Goal: Complete application form: Complete application form

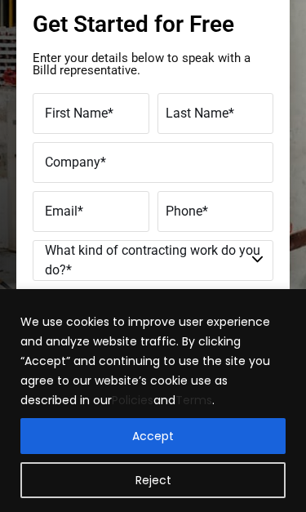
scroll to position [433, 0]
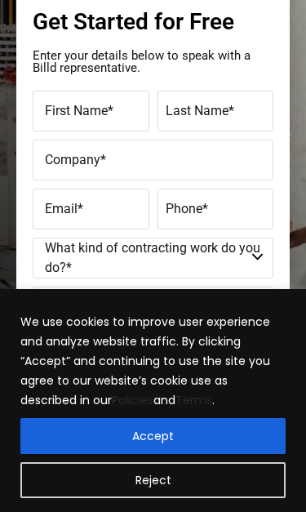
click at [124, 113] on label "First Name *" at bounding box center [93, 111] width 96 height 20
click at [124, 113] on input "First Name *" at bounding box center [91, 111] width 117 height 41
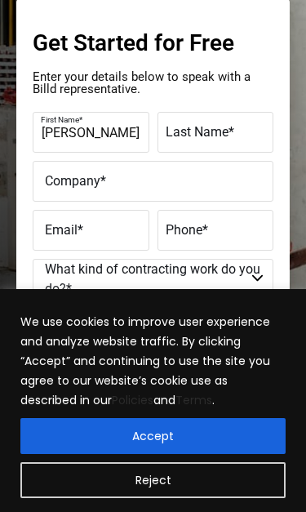
type input "[PERSON_NAME]"
click at [207, 133] on span "Last Name" at bounding box center [197, 132] width 63 height 16
click at [207, 133] on input "Last Name *" at bounding box center [216, 132] width 117 height 41
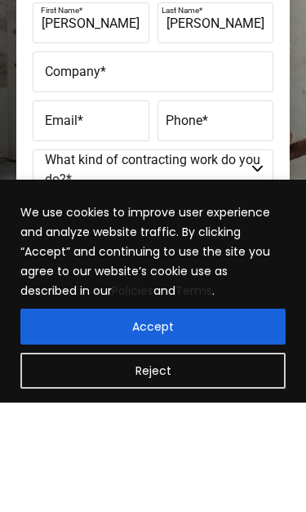
type input "Marshall"
click at [42, 161] on input "Company *" at bounding box center [153, 181] width 241 height 41
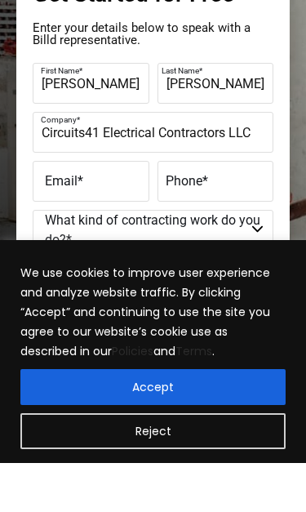
type input "Circuits41 Electrical Contractors LLC"
click at [93, 220] on label "Email *" at bounding box center [93, 230] width 96 height 20
click at [93, 210] on input "Email *" at bounding box center [91, 230] width 117 height 41
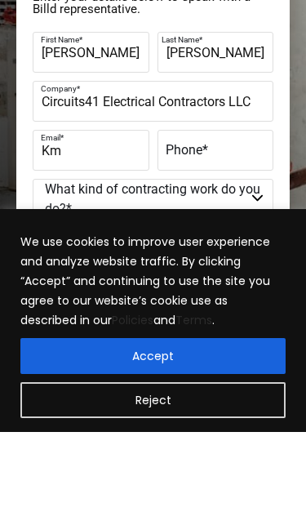
type input "K"
type input "circuits41@yahoo.com"
click at [229, 220] on label "Phone *" at bounding box center [214, 230] width 96 height 20
click at [229, 210] on input "Phone *" at bounding box center [216, 230] width 117 height 41
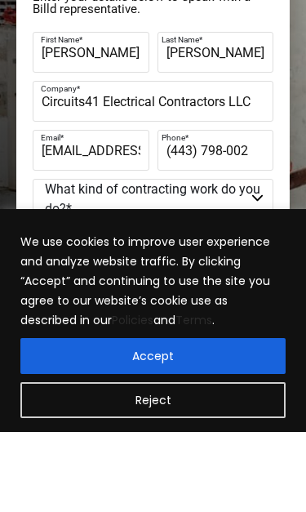
type input "(443) 798-0027"
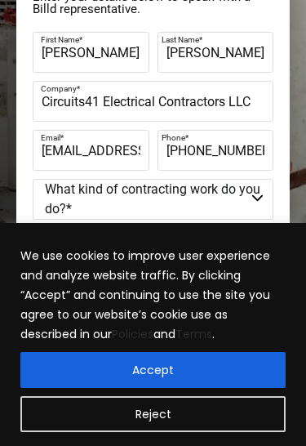
scroll to position [493, 0]
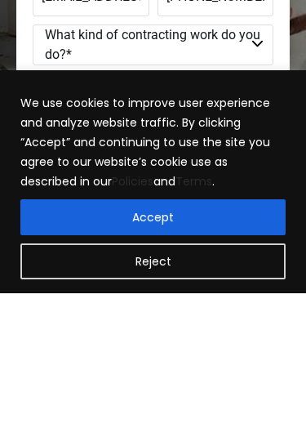
click at [220, 177] on select "Commercial Commercial and Residential Residential Not a Contractor" at bounding box center [153, 197] width 241 height 41
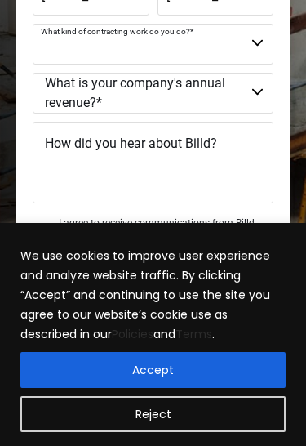
select select "Commercial and Residential"
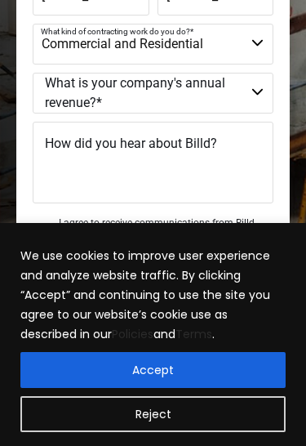
click at [260, 97] on select "$40M + $25M - $40M $8M - $25M $4M - $8M $2M - $4M $1M - $2M Less than $1M" at bounding box center [153, 93] width 241 height 41
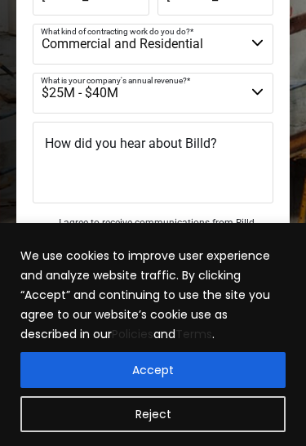
click at [269, 94] on select "$40M + $25M - $40M $8M - $25M $4M - $8M $2M - $4M $1M - $2M Less than $1M" at bounding box center [153, 93] width 241 height 41
select select "Less than $1M"
click at [186, 149] on span "How did you hear about Billd?" at bounding box center [131, 144] width 172 height 16
click at [186, 149] on textarea "How did you hear about Billd?" at bounding box center [153, 163] width 241 height 82
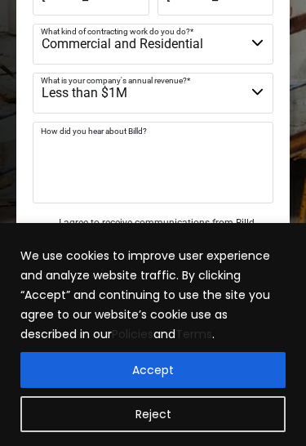
scroll to position [646, 0]
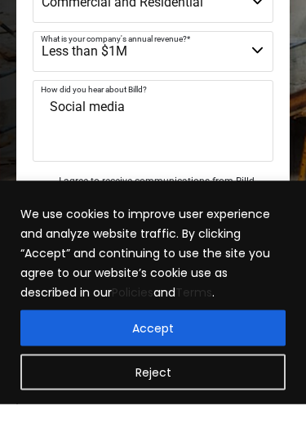
type textarea "Social media"
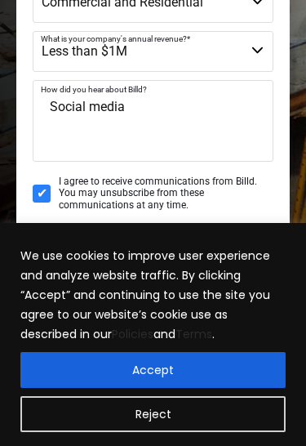
click at [220, 363] on button "Accept" at bounding box center [152, 370] width 265 height 36
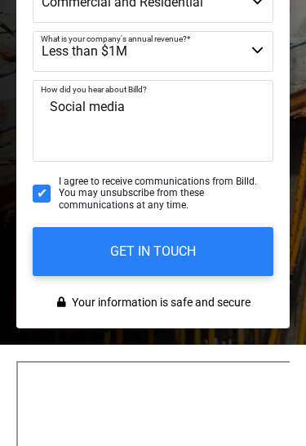
click at [222, 251] on input "GET IN TOUCH" at bounding box center [153, 251] width 241 height 49
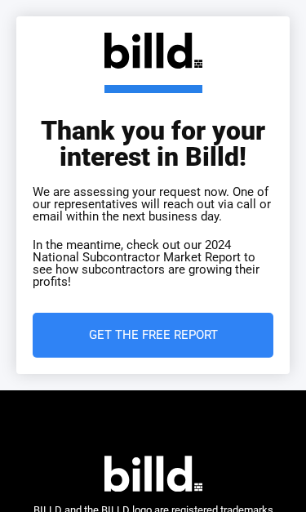
scroll to position [136, 0]
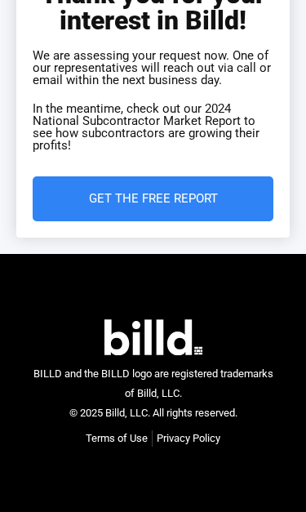
click at [227, 310] on div "BILLD and the BILLD logo are registered trademarks of Billd, LLC. © 2025 Billd,…" at bounding box center [153, 383] width 241 height 258
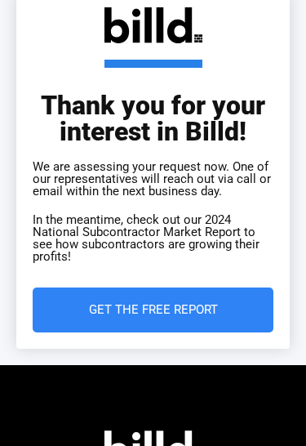
scroll to position [0, 0]
